Goal: Task Accomplishment & Management: Manage account settings

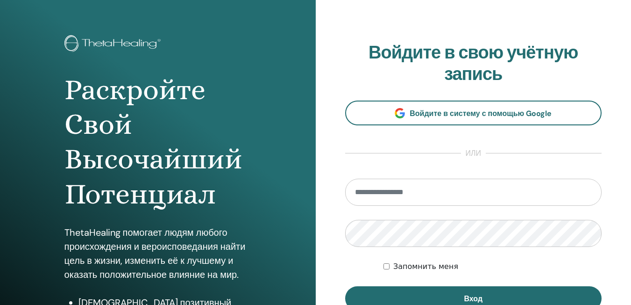
scroll to position [47, 0]
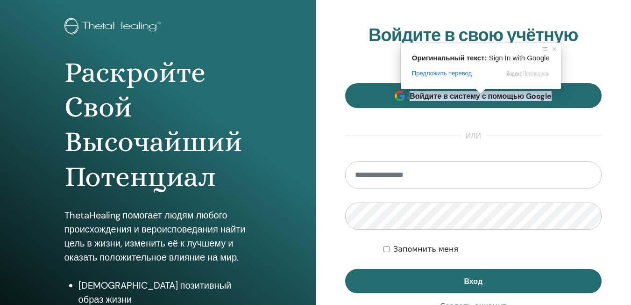
click at [479, 92] on span at bounding box center [481, 91] width 12 height 6
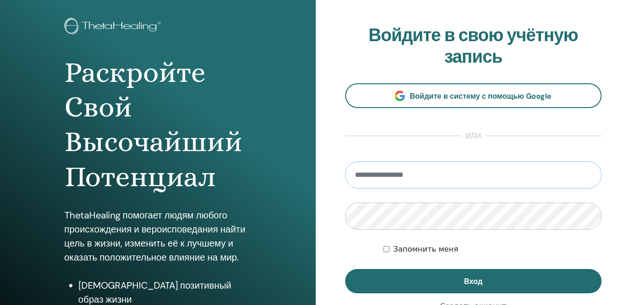
click at [384, 178] on input "email" at bounding box center [473, 174] width 257 height 27
type input "**********"
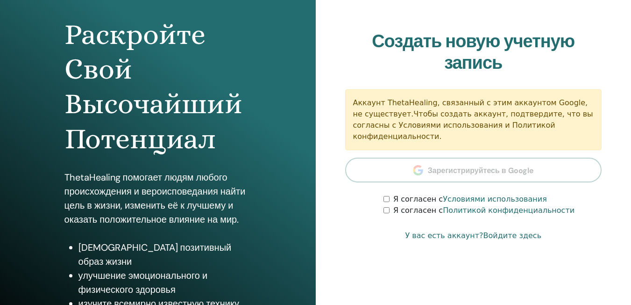
scroll to position [93, 0]
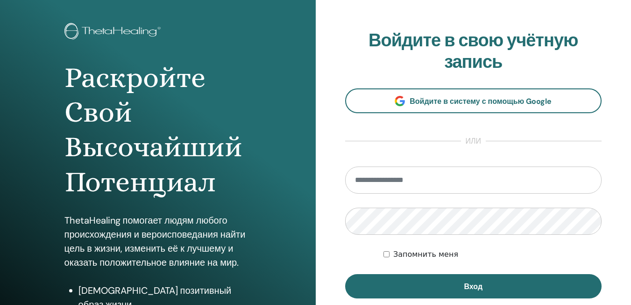
scroll to position [93, 0]
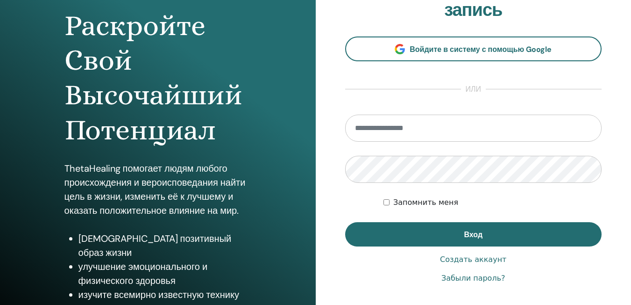
click at [365, 128] on input "email" at bounding box center [473, 127] width 257 height 27
type input "**********"
click at [551, 202] on div "Запомнить меня" at bounding box center [493, 202] width 218 height 11
click at [334, 170] on div "**********" at bounding box center [474, 131] width 316 height 448
click at [383, 203] on form "**********" at bounding box center [473, 180] width 257 height 132
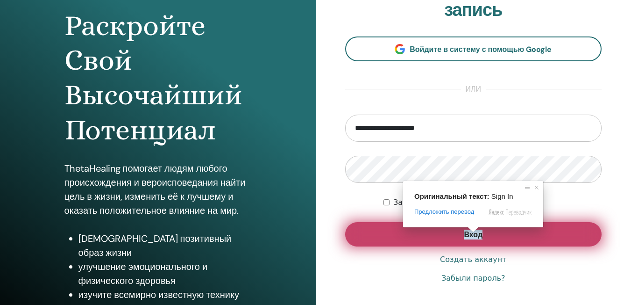
click at [475, 238] on ya-tr-span "Вход" at bounding box center [473, 234] width 19 height 10
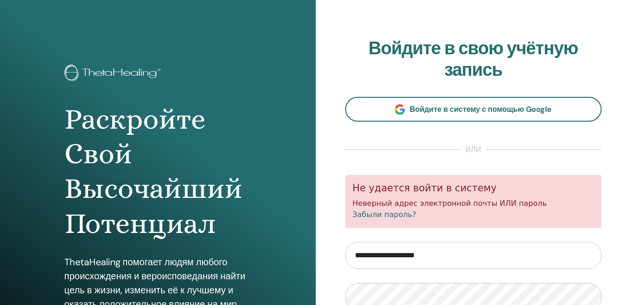
click at [472, 263] on input "**********" at bounding box center [473, 255] width 257 height 27
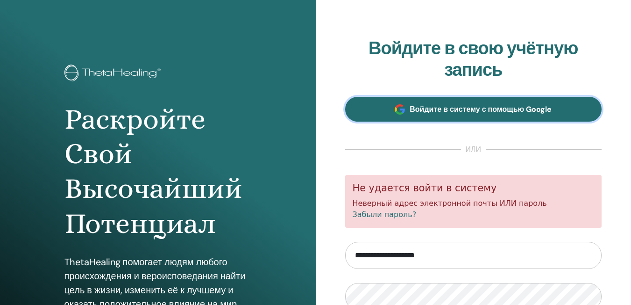
click at [436, 107] on ya-tr-span "Войдите в систему с помощью Google" at bounding box center [481, 109] width 142 height 10
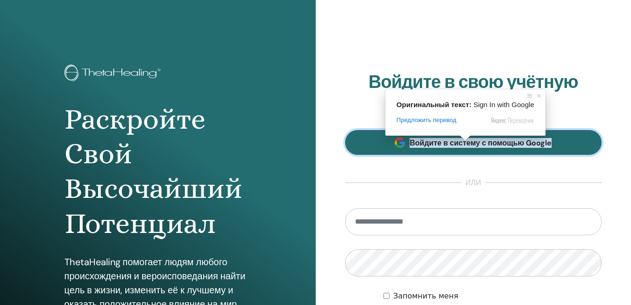
click at [475, 142] on ya-tr-span "Войдите в систему с помощью Google" at bounding box center [481, 143] width 142 height 10
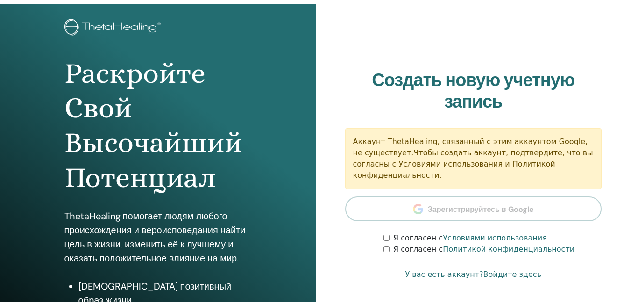
scroll to position [93, 0]
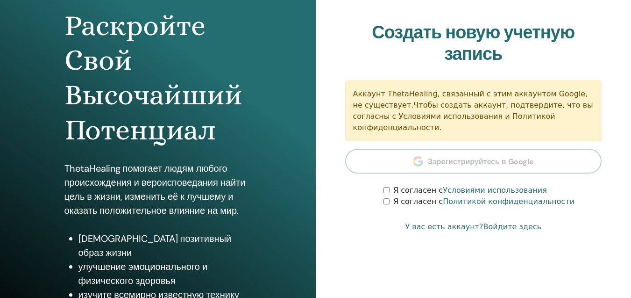
drag, startPoint x: 439, startPoint y: 155, endPoint x: 432, endPoint y: 135, distance: 20.4
click at [439, 155] on section "Создать новую учетную запись Аккаунт ThetaHealing, связанный с этим аккаунтом G…" at bounding box center [473, 114] width 257 height 185
click at [600, 75] on section "Создать новую учетную запись Аккаунт ThetaHealing, связанный с этим аккаунтом G…" at bounding box center [473, 114] width 257 height 185
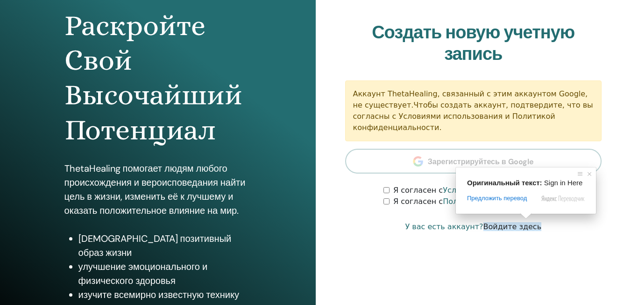
click at [513, 222] on ya-tr-span "Войдите здесь" at bounding box center [513, 226] width 58 height 9
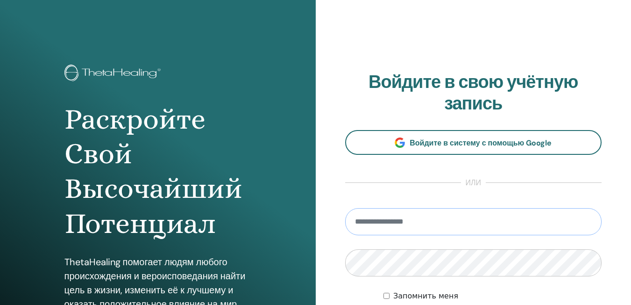
click at [457, 220] on input "email" at bounding box center [473, 221] width 257 height 27
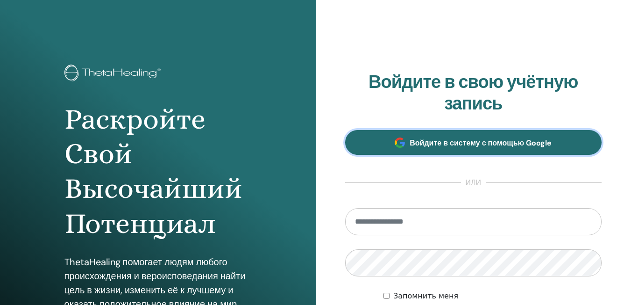
click at [449, 144] on ya-tr-span "Войдите в систему с помощью Google" at bounding box center [481, 143] width 142 height 10
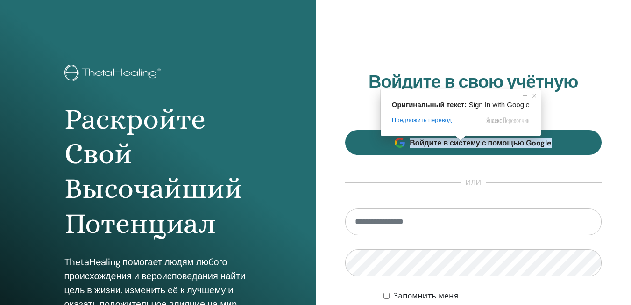
click at [462, 140] on span at bounding box center [461, 138] width 12 height 6
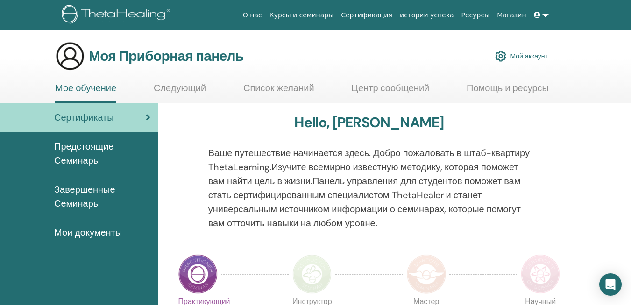
click at [519, 57] on ya-tr-span "Мой аккаунт" at bounding box center [529, 56] width 38 height 8
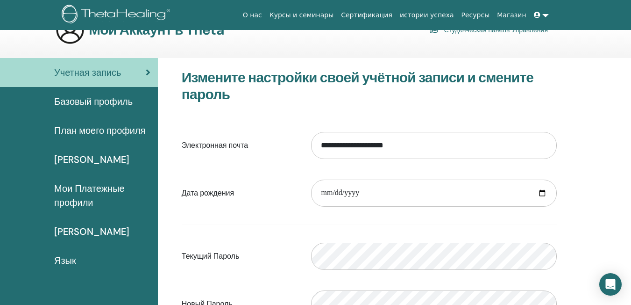
scroll to position [47, 0]
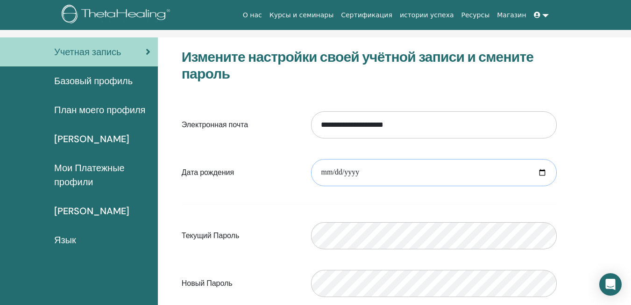
drag, startPoint x: 543, startPoint y: 173, endPoint x: 519, endPoint y: 179, distance: 24.5
click at [541, 175] on input "date" at bounding box center [434, 172] width 246 height 27
click at [320, 171] on input "date" at bounding box center [434, 172] width 246 height 27
type input "**********"
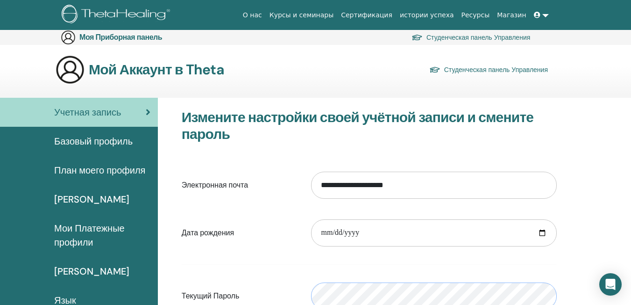
scroll to position [0, 0]
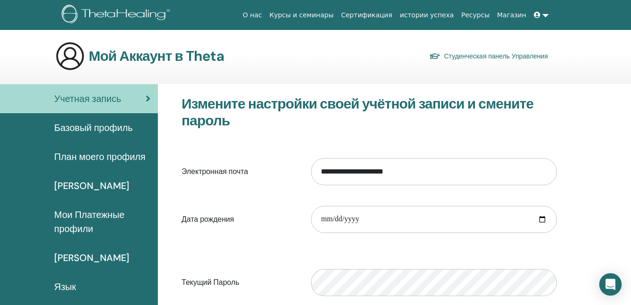
click at [93, 98] on ya-tr-span "Учетная запись" at bounding box center [87, 98] width 67 height 12
click at [129, 155] on ya-tr-span "План моего профиля" at bounding box center [99, 156] width 91 height 12
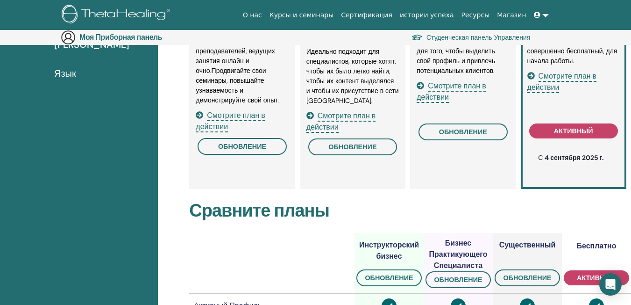
scroll to position [199, 0]
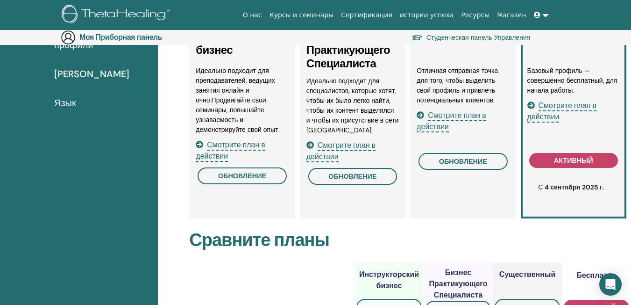
click at [546, 107] on span "Смотрите план в действии" at bounding box center [562, 111] width 70 height 22
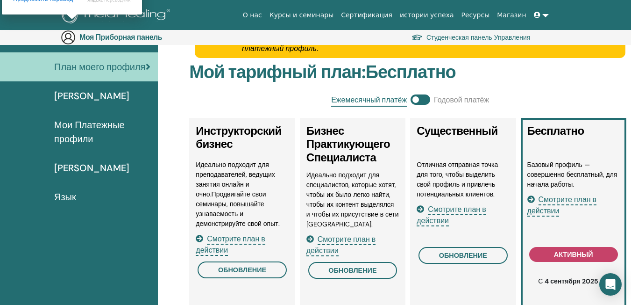
scroll to position [108, 0]
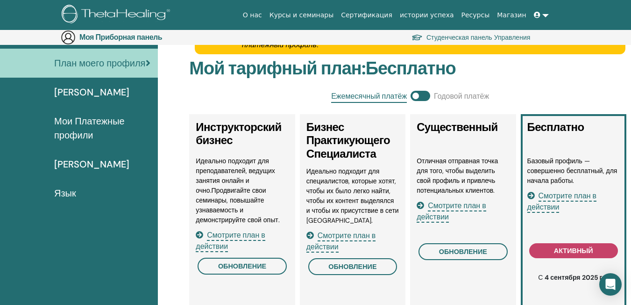
click at [65, 191] on ya-tr-span "Язык" at bounding box center [65, 193] width 22 height 12
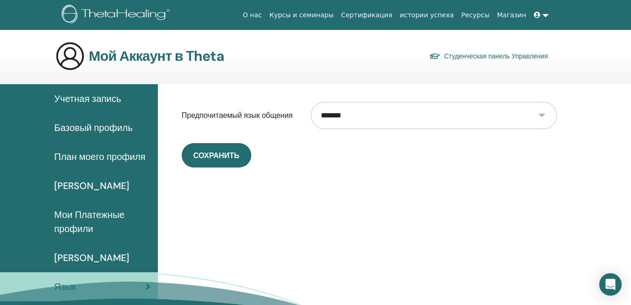
click at [544, 117] on select "**********" at bounding box center [434, 115] width 246 height 27
select select "***"
click at [311, 102] on select "**********" at bounding box center [434, 115] width 246 height 27
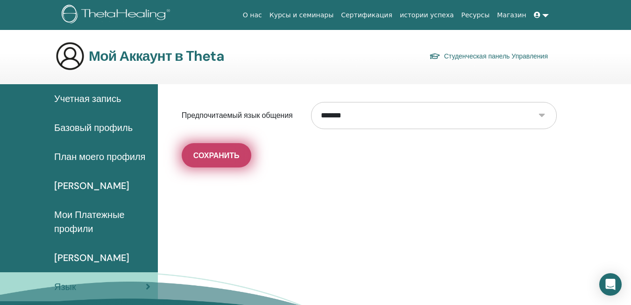
click at [194, 157] on ya-tr-span "Сохранить" at bounding box center [216, 155] width 46 height 10
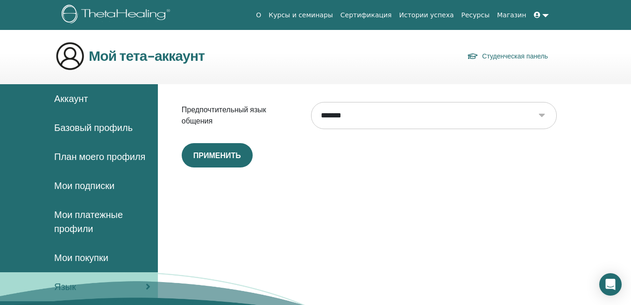
click at [390, 14] on link "Сертификация" at bounding box center [366, 15] width 59 height 17
click at [68, 98] on span "Аккаунт" at bounding box center [71, 99] width 34 height 14
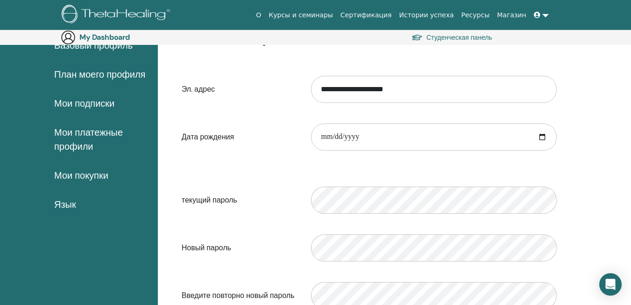
scroll to position [108, 0]
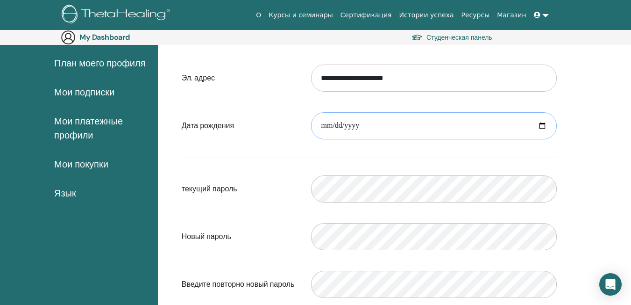
click at [319, 122] on input "date" at bounding box center [434, 125] width 246 height 27
type input "**********"
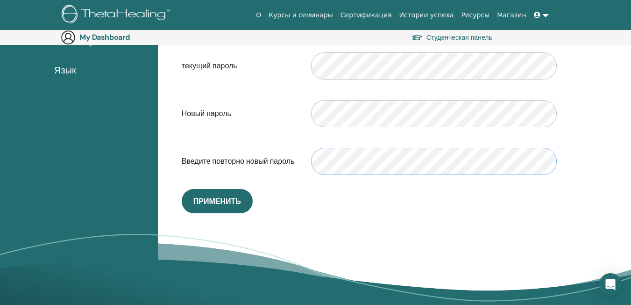
scroll to position [342, 0]
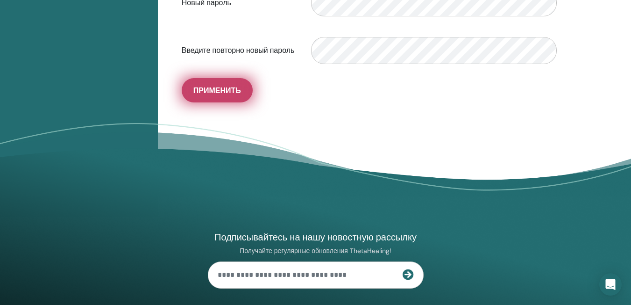
click at [229, 92] on span "Применить" at bounding box center [217, 90] width 48 height 10
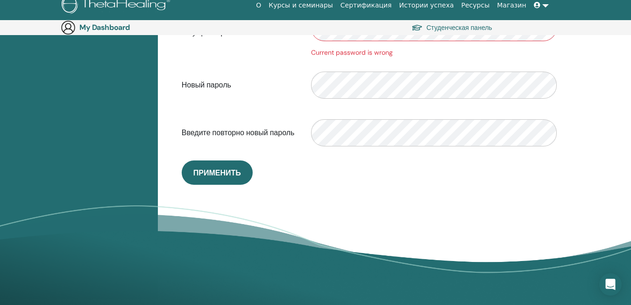
scroll to position [202, 0]
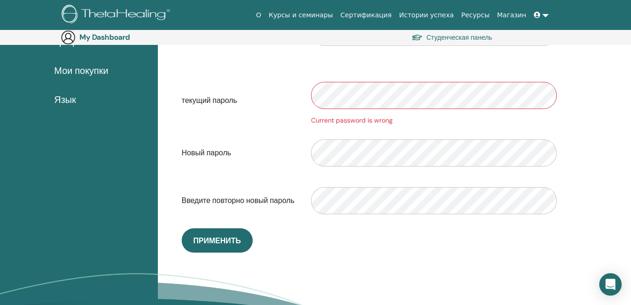
click at [290, 106] on div "текущий пароль Current password is wrong" at bounding box center [369, 100] width 389 height 50
click at [423, 241] on div "**********" at bounding box center [369, 80] width 389 height 344
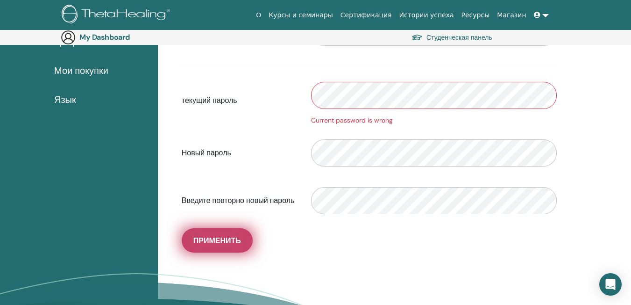
drag, startPoint x: 226, startPoint y: 241, endPoint x: 230, endPoint y: 238, distance: 5.0
click at [226, 240] on span "Применить" at bounding box center [217, 240] width 48 height 10
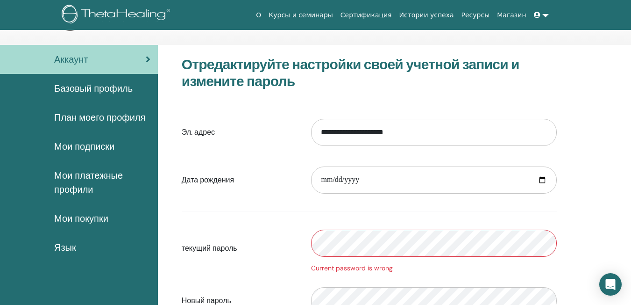
scroll to position [0, 0]
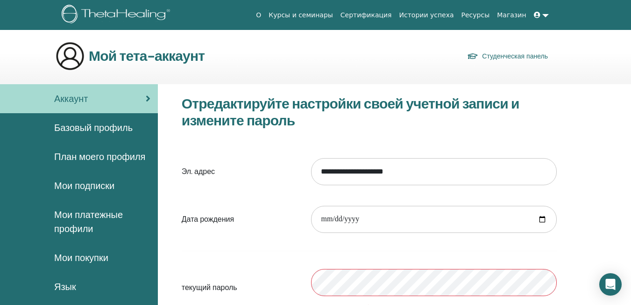
click at [501, 56] on link "Студенческая панель" at bounding box center [507, 56] width 81 height 13
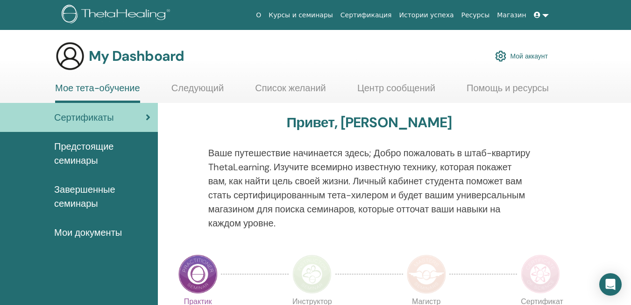
click at [537, 17] on icon at bounding box center [537, 15] width 7 height 7
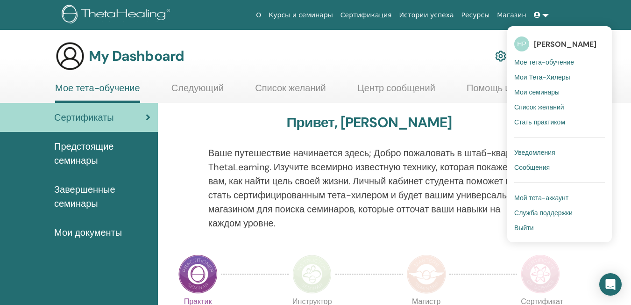
click at [522, 43] on span "НР" at bounding box center [521, 43] width 15 height 15
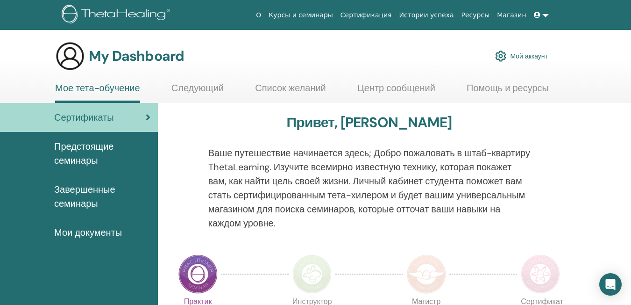
click at [537, 15] on icon at bounding box center [537, 15] width 7 height 7
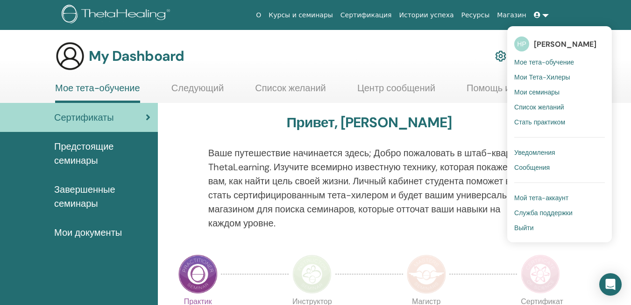
click at [561, 46] on span "[PERSON_NAME]" at bounding box center [565, 44] width 63 height 10
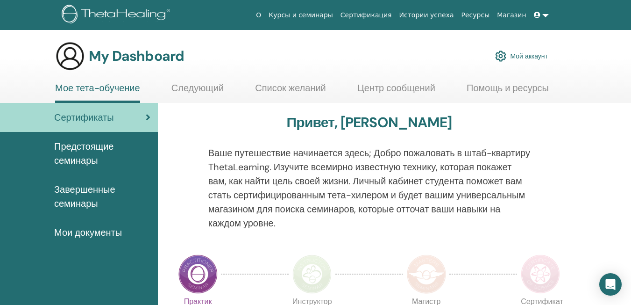
click at [537, 17] on icon at bounding box center [537, 15] width 7 height 7
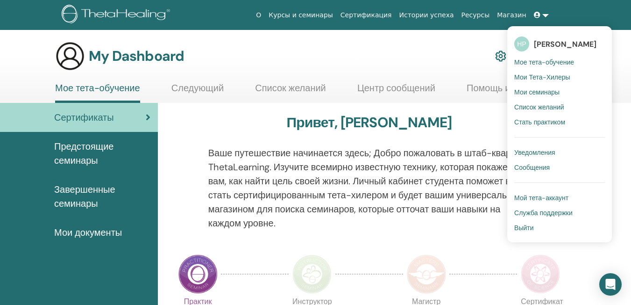
click at [534, 63] on span "Мое тета-обучение" at bounding box center [544, 62] width 60 height 8
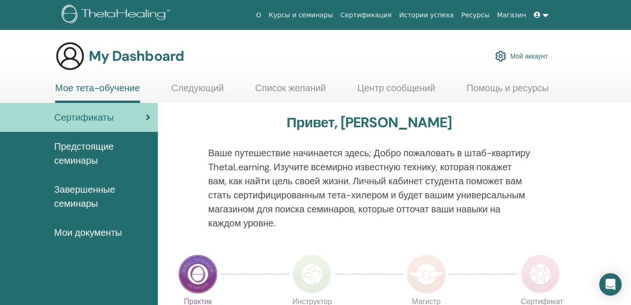
click at [68, 155] on span "Предстоящие семинары" at bounding box center [102, 153] width 96 height 28
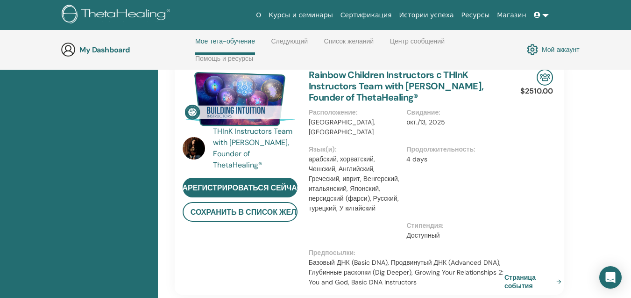
scroll to position [86, 0]
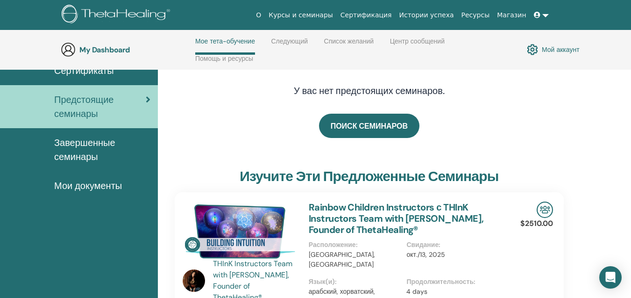
click at [77, 182] on span "Мои документы" at bounding box center [88, 185] width 68 height 14
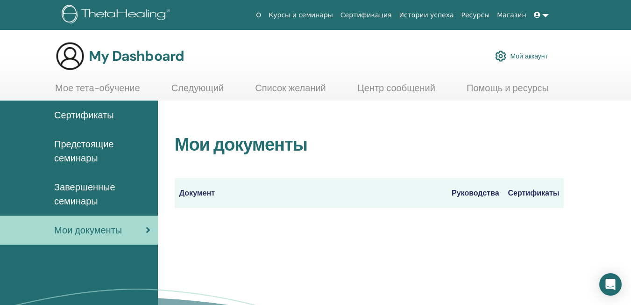
click at [535, 15] on icon at bounding box center [537, 15] width 7 height 7
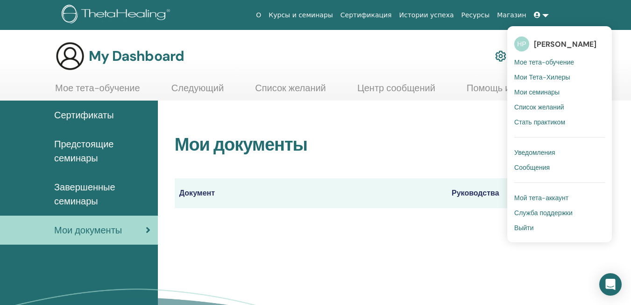
click at [530, 61] on span "Мое тета-обучение" at bounding box center [544, 62] width 60 height 8
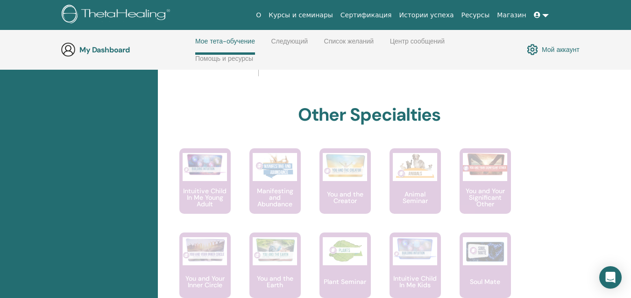
scroll to position [507, 0]
click at [538, 17] on icon at bounding box center [537, 15] width 7 height 7
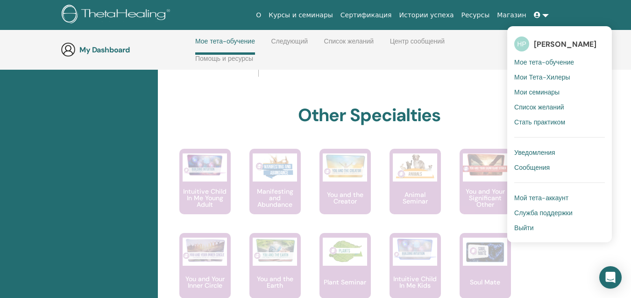
click at [533, 78] on span "Мои Тета-Хилеры" at bounding box center [542, 77] width 56 height 8
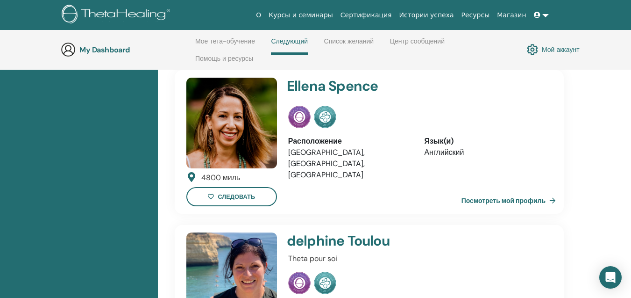
scroll to position [460, 0]
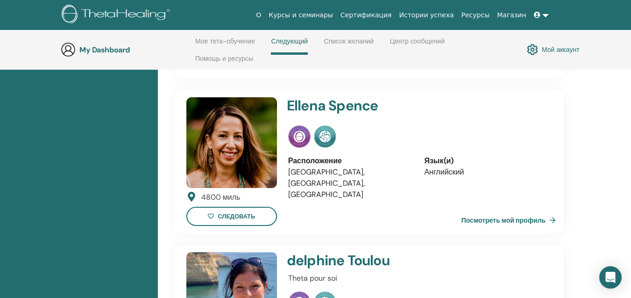
click at [539, 14] on icon at bounding box center [537, 15] width 7 height 7
click at [536, 15] on icon at bounding box center [537, 15] width 7 height 7
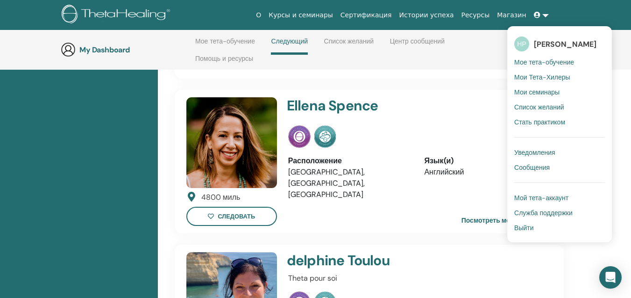
click at [523, 92] on span "Мои семинары" at bounding box center [536, 92] width 45 height 8
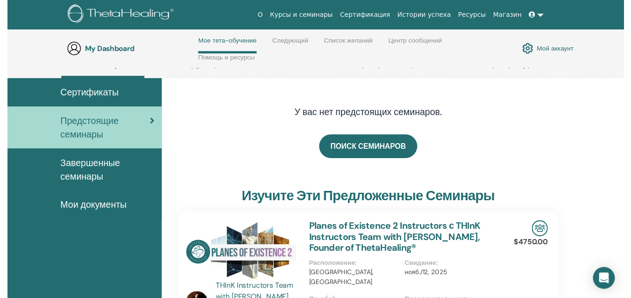
scroll to position [133, 0]
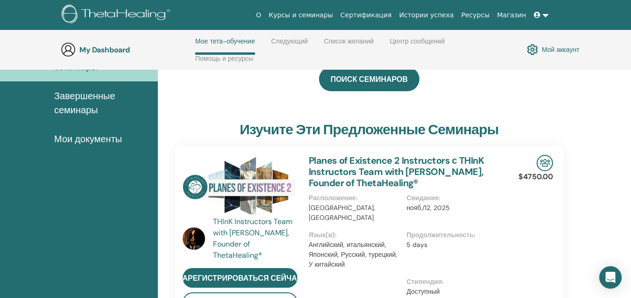
click at [537, 15] on icon at bounding box center [537, 15] width 7 height 7
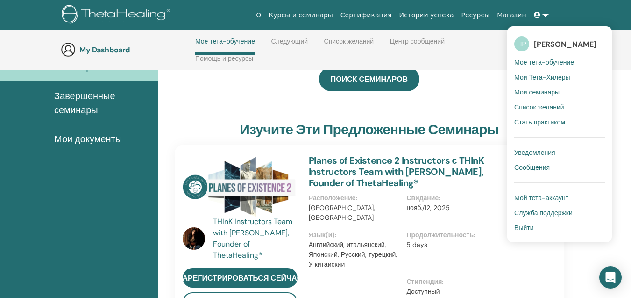
click at [528, 108] on span "Список желаний" at bounding box center [539, 107] width 50 height 8
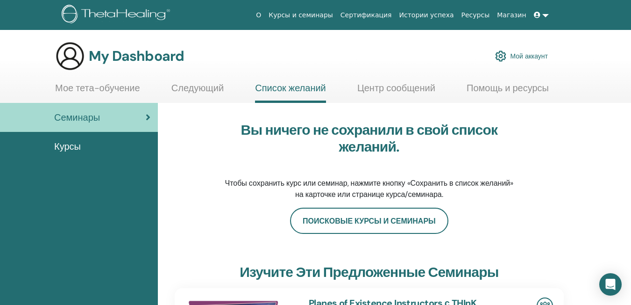
click at [536, 16] on icon at bounding box center [537, 15] width 7 height 7
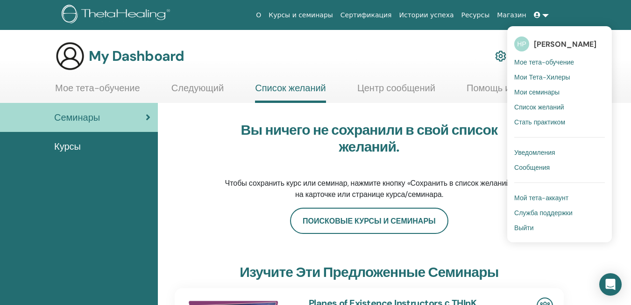
click at [528, 120] on span "Стать практиком" at bounding box center [539, 122] width 51 height 8
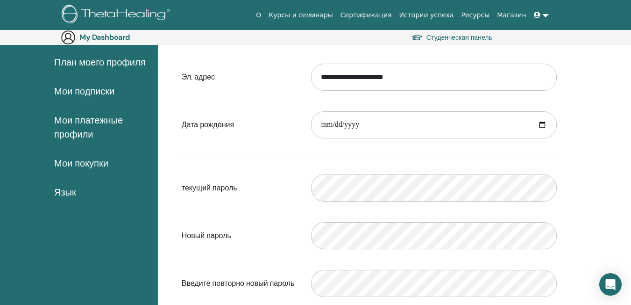
scroll to position [108, 0]
click at [321, 125] on input "date" at bounding box center [434, 125] width 246 height 27
type input "**********"
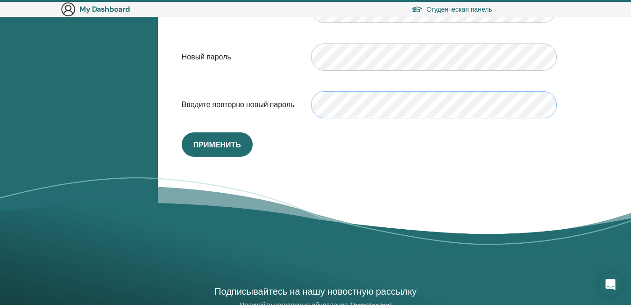
scroll to position [295, 0]
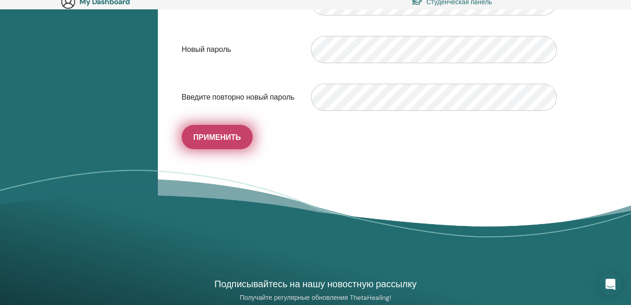
click at [219, 138] on span "Применить" at bounding box center [217, 137] width 48 height 10
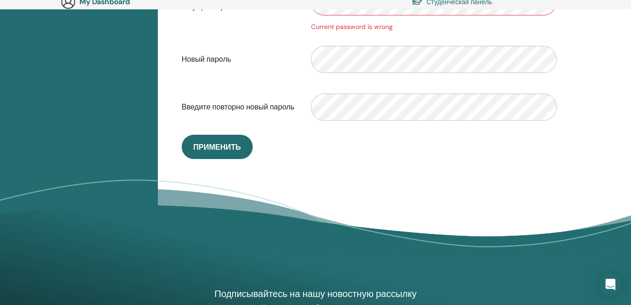
scroll to position [155, 0]
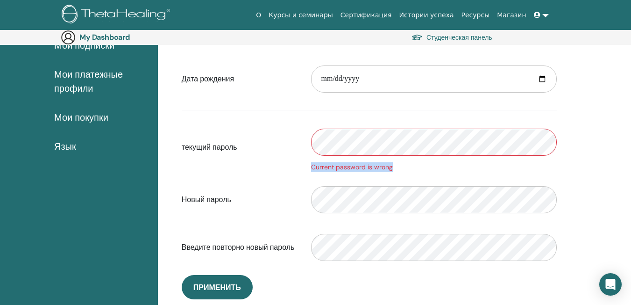
drag, startPoint x: 311, startPoint y: 167, endPoint x: 396, endPoint y: 171, distance: 84.6
click at [396, 171] on div "Current password is wrong" at bounding box center [434, 167] width 246 height 10
click at [302, 177] on form "**********" at bounding box center [369, 139] width 375 height 256
drag, startPoint x: 309, startPoint y: 164, endPoint x: 400, endPoint y: 169, distance: 91.2
click at [400, 169] on div "Current password is wrong" at bounding box center [434, 147] width 260 height 50
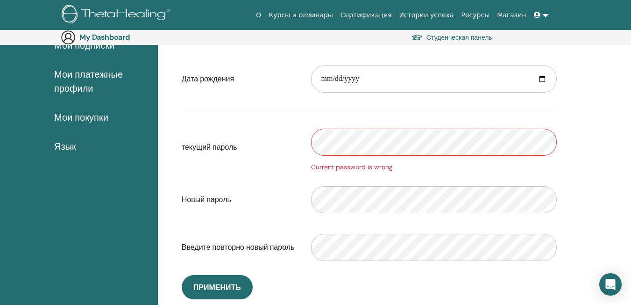
click at [313, 155] on div "Current password is wrong" at bounding box center [434, 147] width 260 height 50
click at [294, 208] on div "Новый пароль" at bounding box center [369, 199] width 389 height 40
click at [599, 209] on div "**********" at bounding box center [394, 178] width 473 height 469
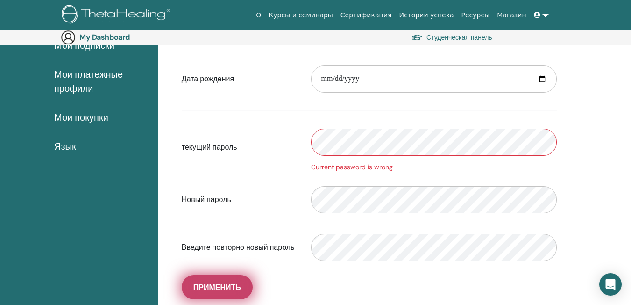
click at [225, 287] on span "Применить" at bounding box center [217, 287] width 48 height 10
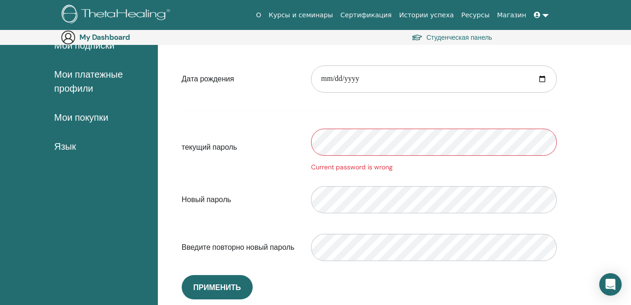
click at [308, 150] on div "Current password is wrong" at bounding box center [434, 147] width 260 height 50
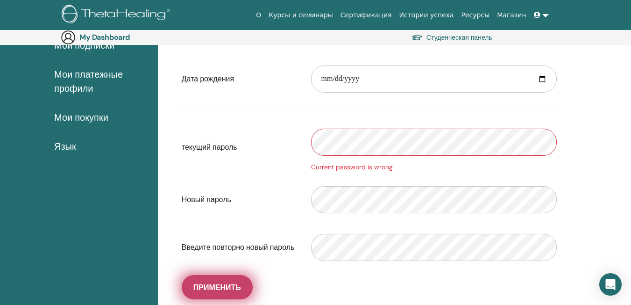
click at [236, 283] on span "Применить" at bounding box center [217, 287] width 48 height 10
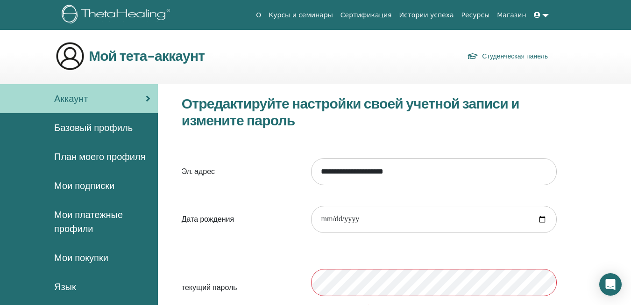
scroll to position [47, 0]
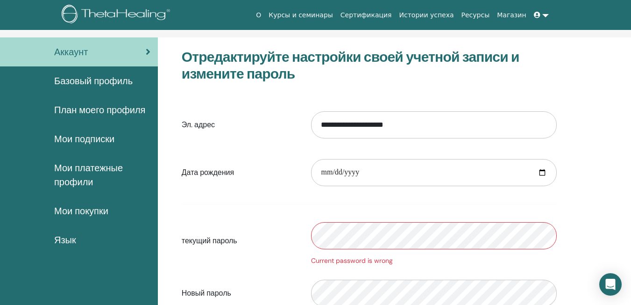
click at [286, 235] on div "текущий пароль Current password is wrong" at bounding box center [369, 240] width 389 height 50
click at [102, 55] on div "Аккаунт" at bounding box center [78, 52] width 143 height 14
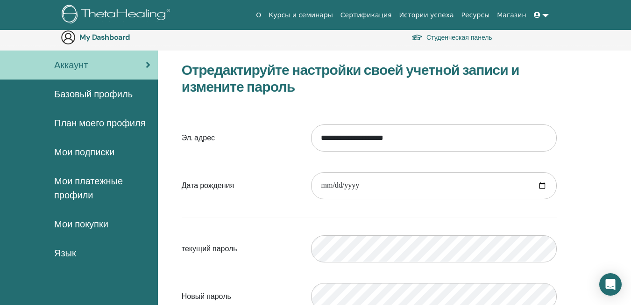
scroll to position [108, 0]
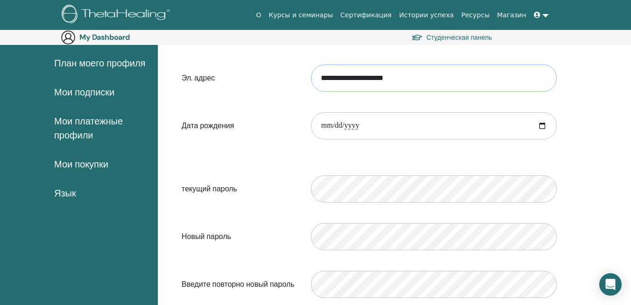
drag, startPoint x: 416, startPoint y: 78, endPoint x: 289, endPoint y: 88, distance: 127.4
click at [289, 88] on div "**********" at bounding box center [369, 78] width 389 height 40
click at [365, 78] on input "Эл. адрес" at bounding box center [434, 77] width 246 height 27
type input "**********"
click at [377, 130] on input "date" at bounding box center [434, 125] width 246 height 27
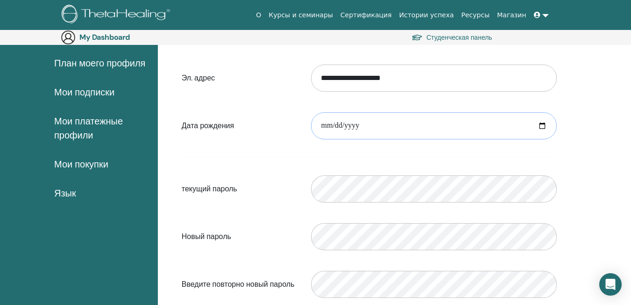
type input "**********"
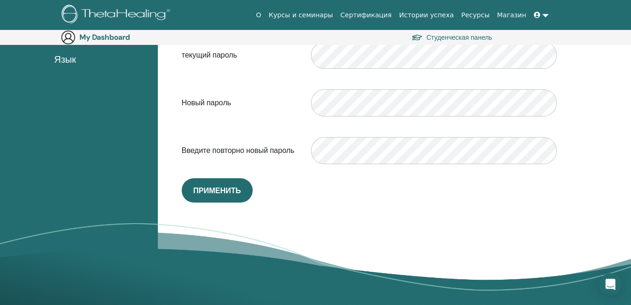
scroll to position [280, 0]
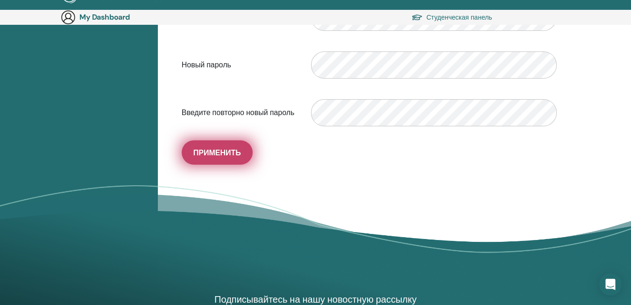
click at [232, 150] on span "Применить" at bounding box center [217, 153] width 48 height 10
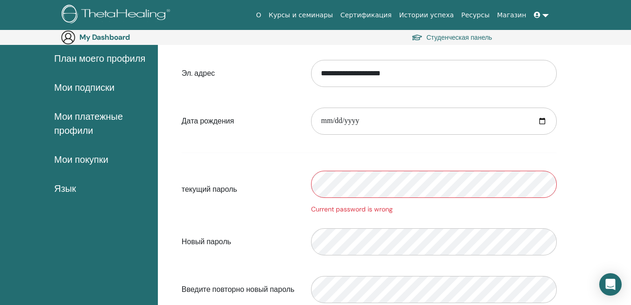
scroll to position [93, 0]
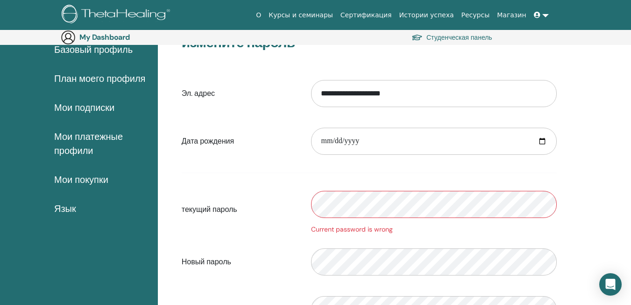
click at [266, 200] on div "текущий пароль Current password is wrong" at bounding box center [369, 209] width 389 height 50
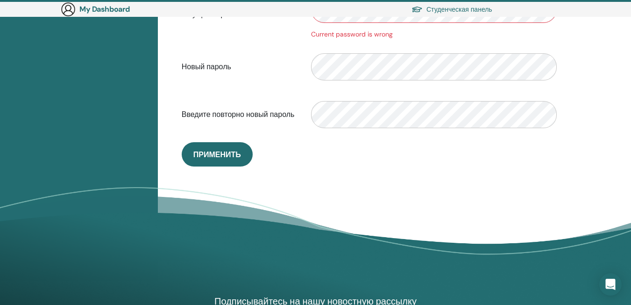
scroll to position [327, 0]
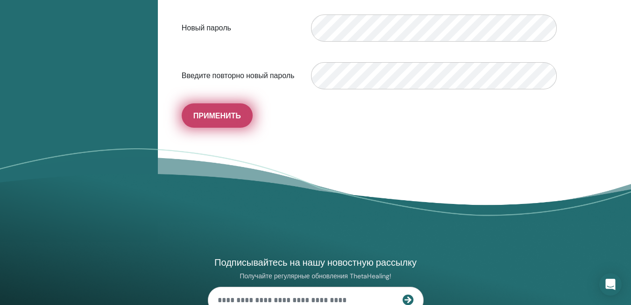
click at [226, 117] on span "Применить" at bounding box center [217, 116] width 48 height 10
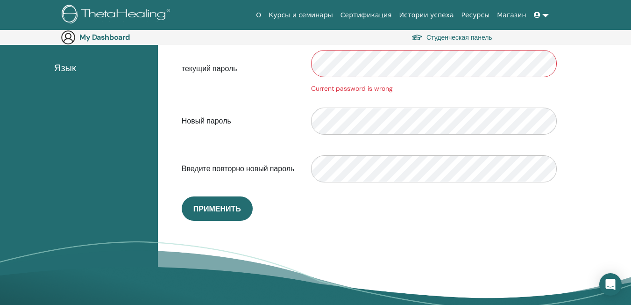
scroll to position [186, 0]
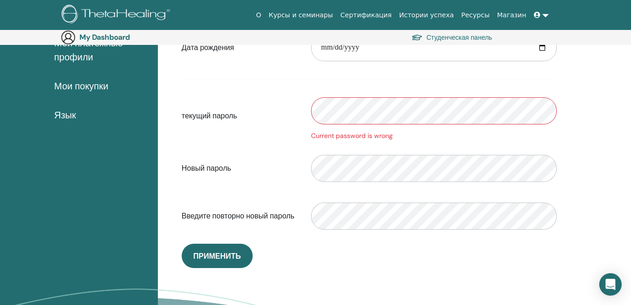
click at [307, 108] on div "Current password is wrong" at bounding box center [434, 116] width 260 height 50
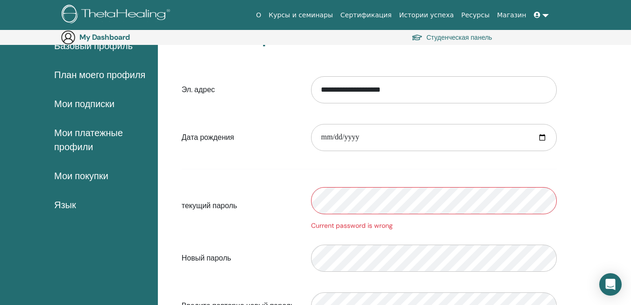
scroll to position [93, 0]
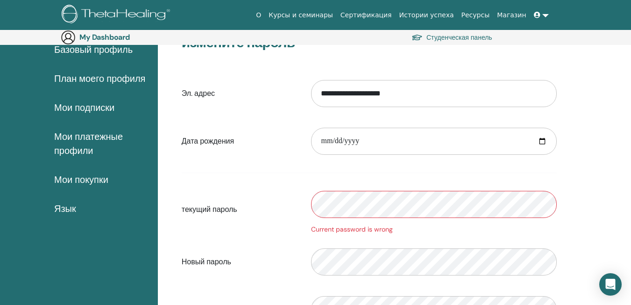
click at [295, 206] on div "текущий пароль Current password is wrong" at bounding box center [369, 209] width 389 height 50
click at [398, 94] on input "**********" at bounding box center [434, 93] width 246 height 27
drag, startPoint x: 414, startPoint y: 92, endPoint x: 305, endPoint y: 97, distance: 109.4
click at [305, 97] on div "**********" at bounding box center [434, 93] width 260 height 40
type input "**********"
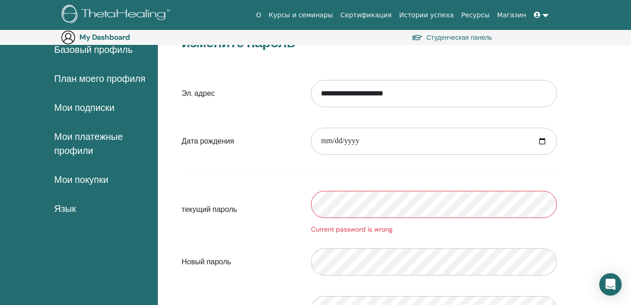
click at [271, 206] on div "текущий пароль Current password is wrong" at bounding box center [369, 209] width 389 height 50
click at [589, 221] on div "**********" at bounding box center [394, 240] width 473 height 469
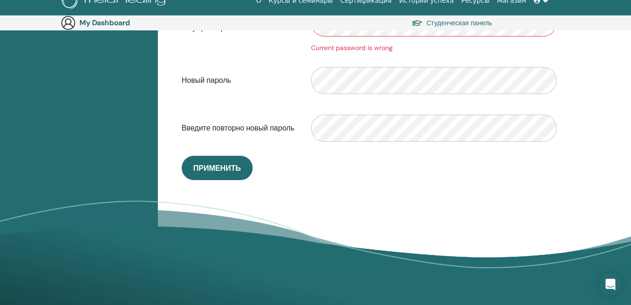
scroll to position [280, 0]
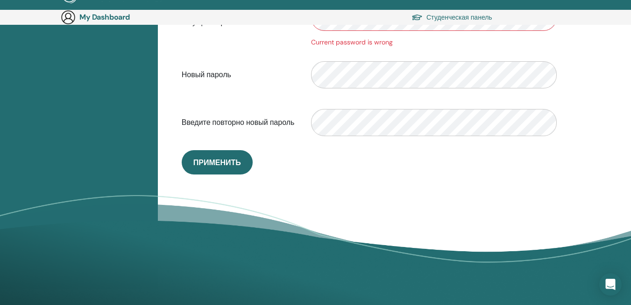
drag, startPoint x: 235, startPoint y: 161, endPoint x: 317, endPoint y: 191, distance: 87.9
click at [234, 161] on span "Применить" at bounding box center [217, 162] width 48 height 10
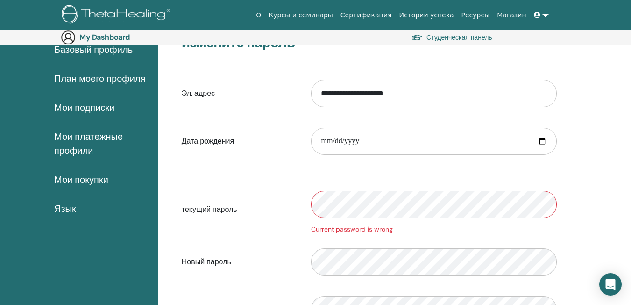
scroll to position [0, 0]
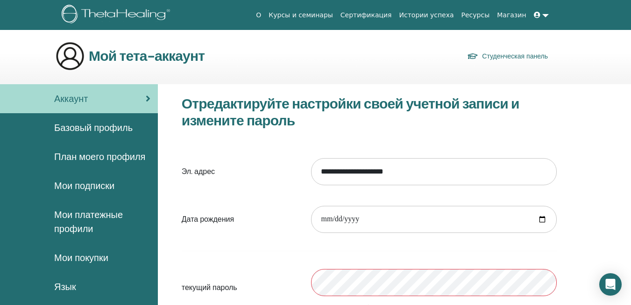
click at [88, 127] on span "Базовый профиль" at bounding box center [93, 128] width 78 height 14
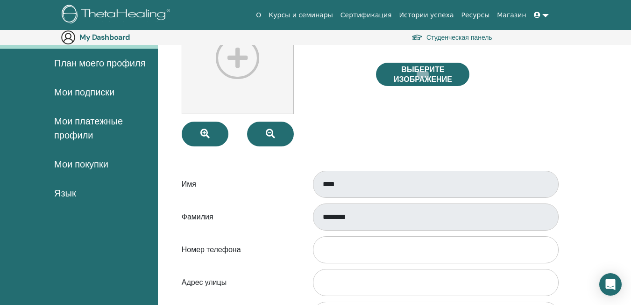
scroll to position [47, 0]
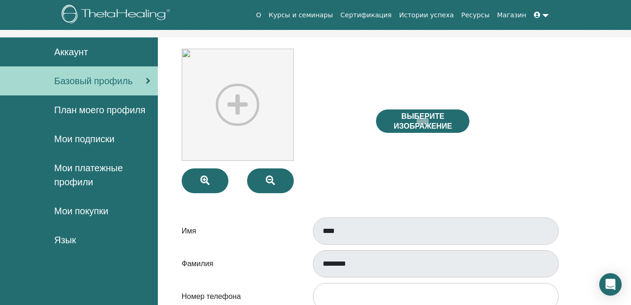
click at [71, 57] on span "Аккаунт" at bounding box center [71, 52] width 34 height 14
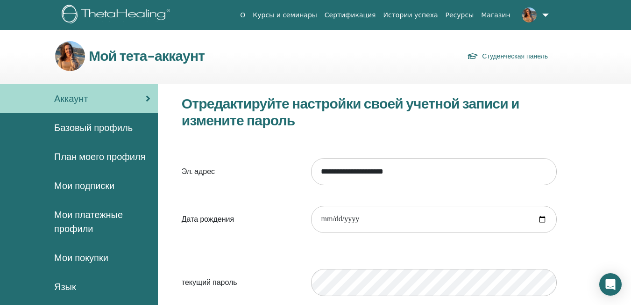
click at [78, 128] on span "Базовый профиль" at bounding box center [93, 128] width 78 height 14
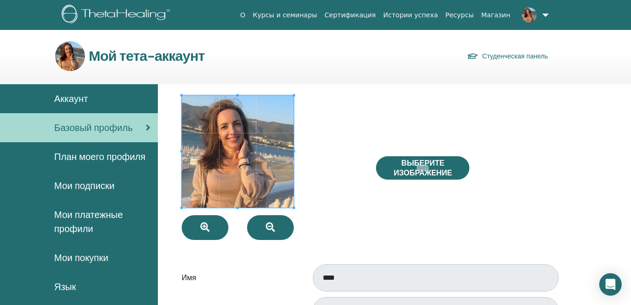
click at [391, 114] on div "Выберите изображение" at bounding box center [466, 167] width 195 height 144
